Goal: Task Accomplishment & Management: Complete application form

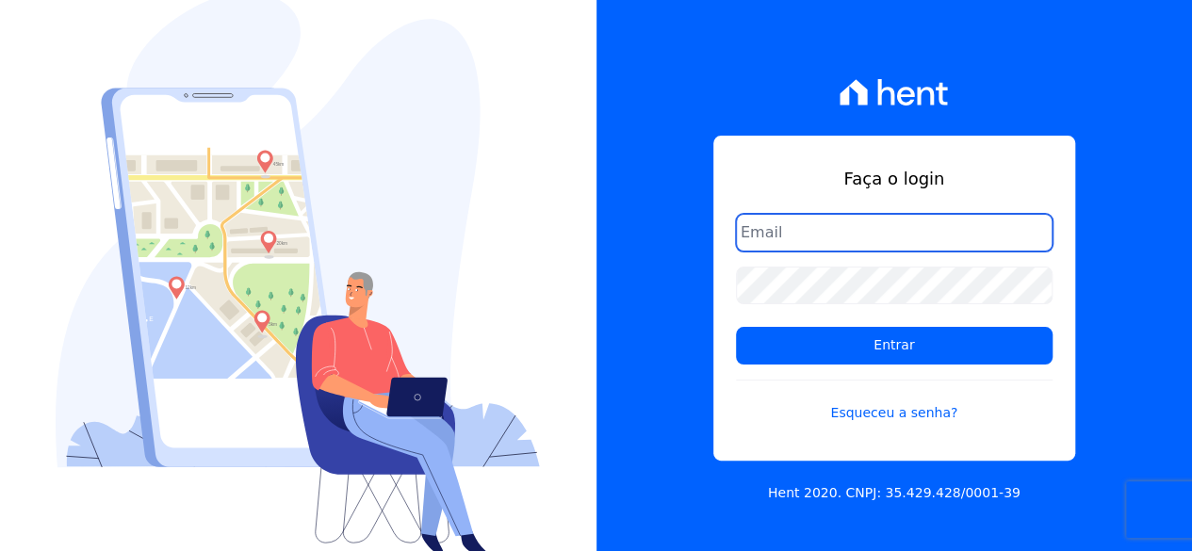
click at [853, 233] on input "email" at bounding box center [894, 233] width 317 height 38
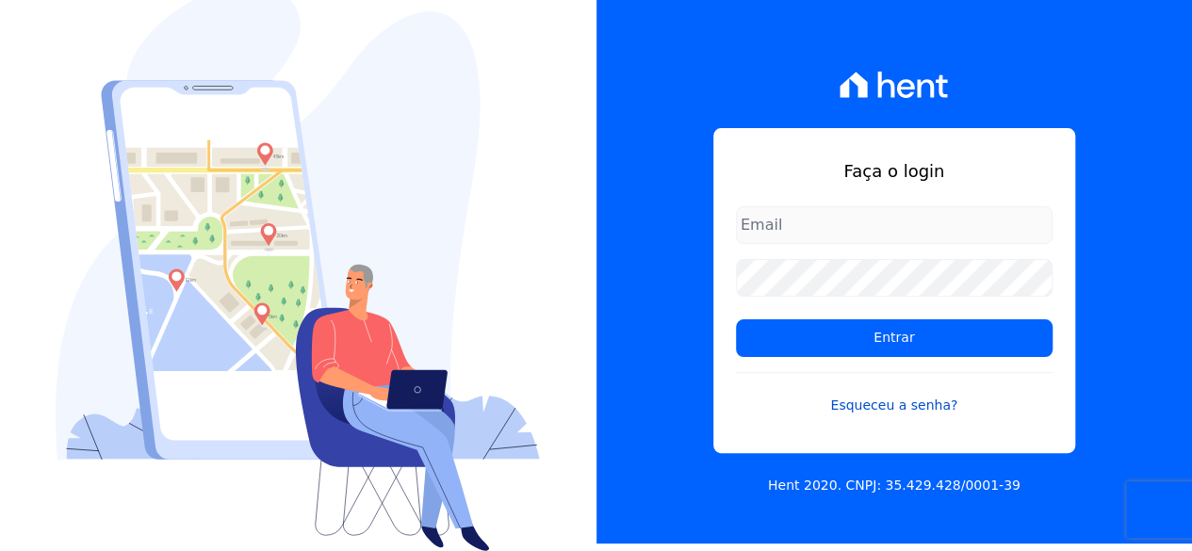
click at [907, 394] on link "Esqueceu a senha?" at bounding box center [894, 393] width 317 height 43
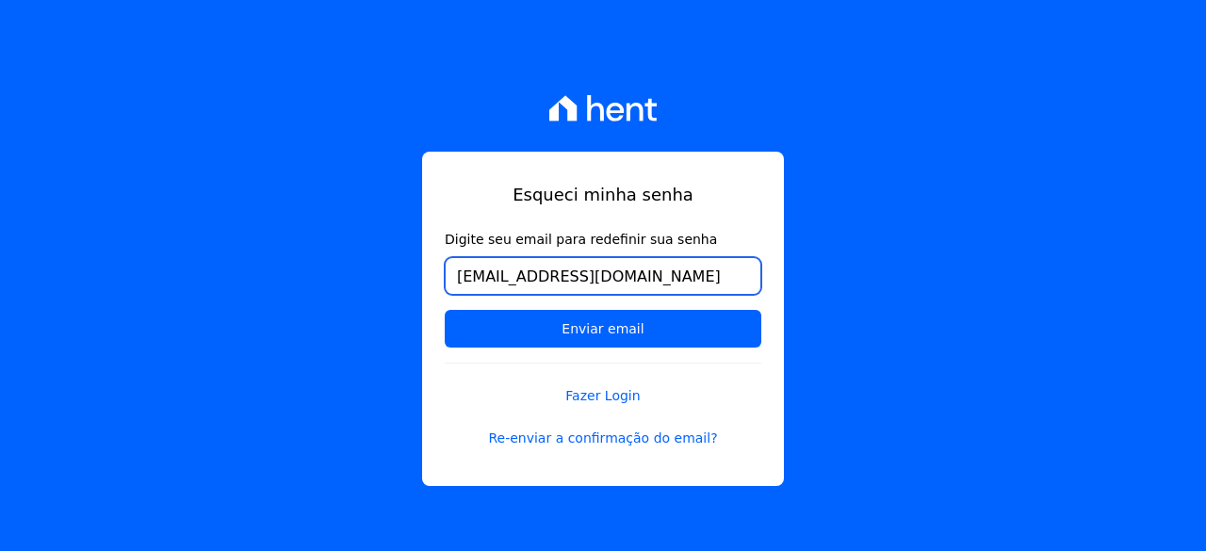
type input "[EMAIL_ADDRESS][DOMAIN_NAME]"
click at [445, 310] on input "Enviar email" at bounding box center [603, 329] width 317 height 38
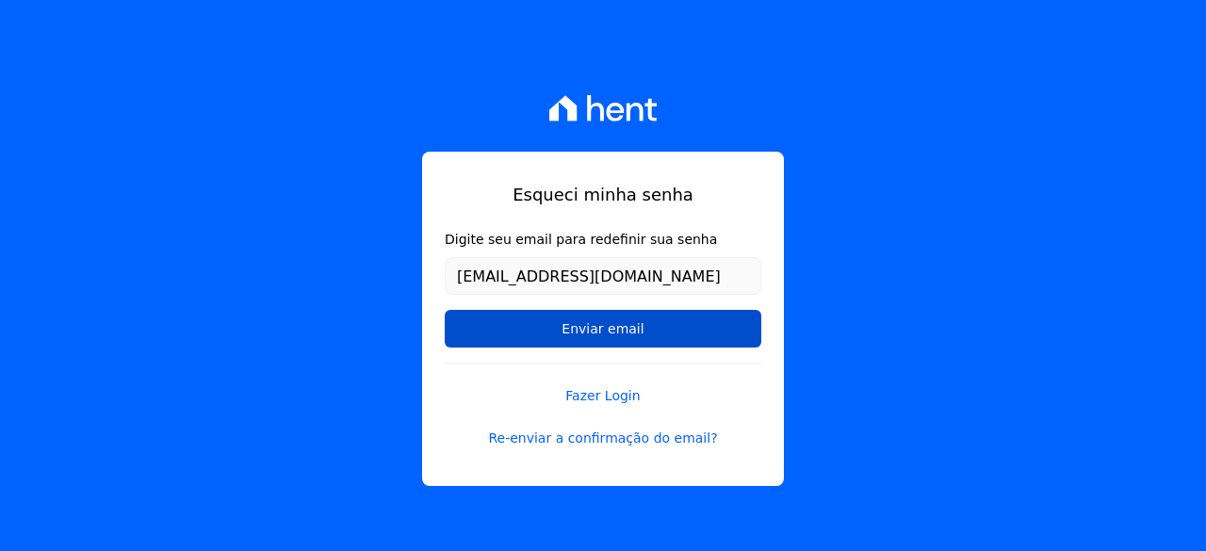
click at [599, 334] on input "Enviar email" at bounding box center [603, 329] width 317 height 38
click at [620, 321] on input "Enviar email" at bounding box center [603, 329] width 317 height 38
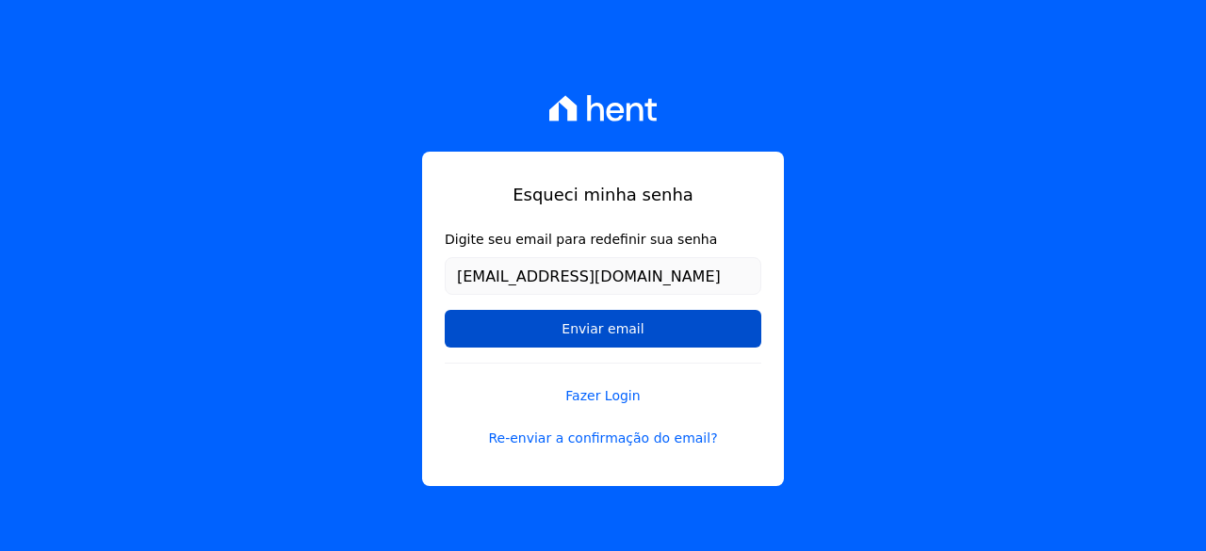
click at [653, 312] on input "Enviar email" at bounding box center [603, 329] width 317 height 38
click at [549, 323] on input "Enviar email" at bounding box center [603, 329] width 317 height 38
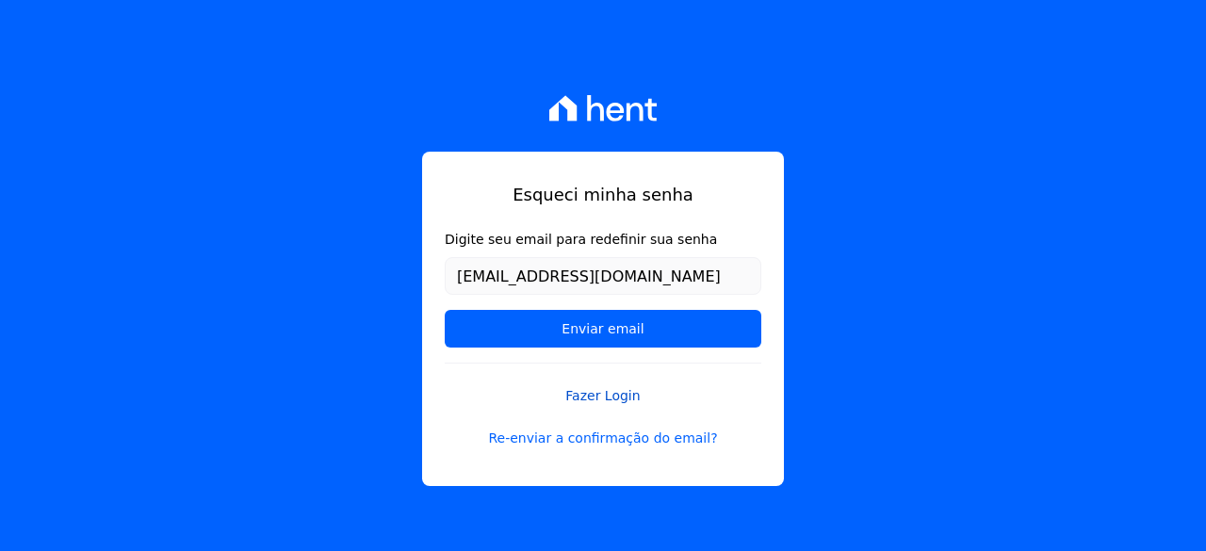
click at [601, 389] on link "Fazer Login" at bounding box center [603, 384] width 317 height 43
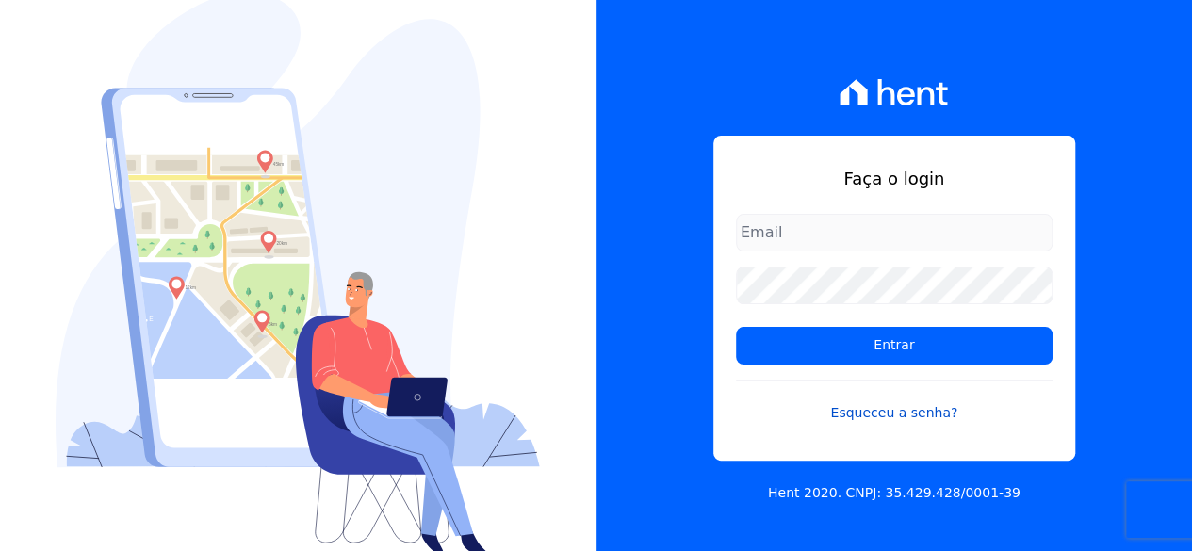
click at [899, 410] on link "Esqueceu a senha?" at bounding box center [894, 401] width 317 height 43
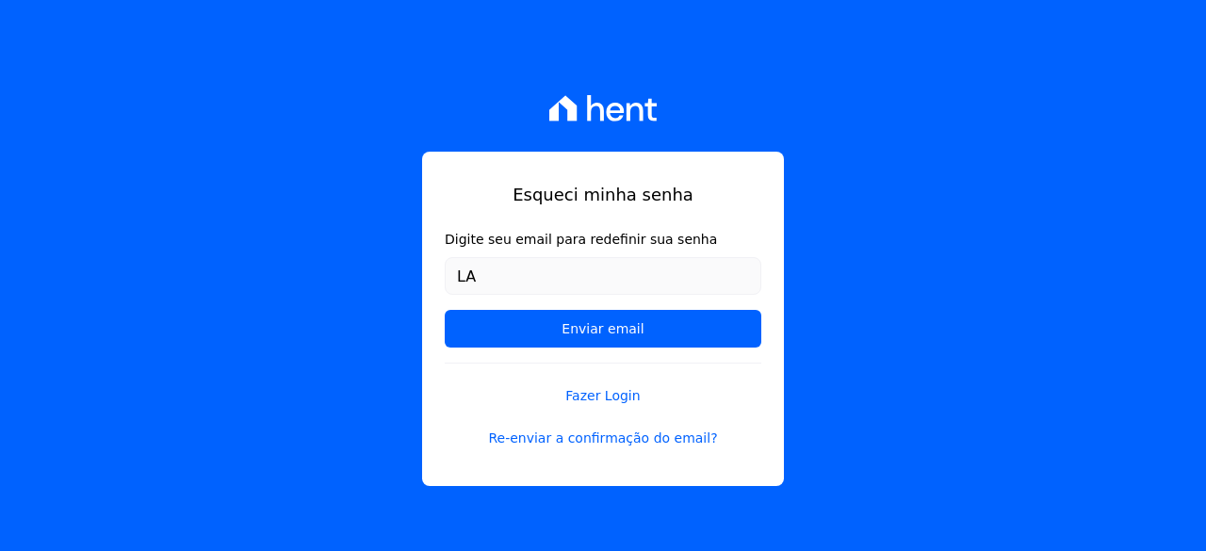
type input "[EMAIL_ADDRESS][DOMAIN_NAME]"
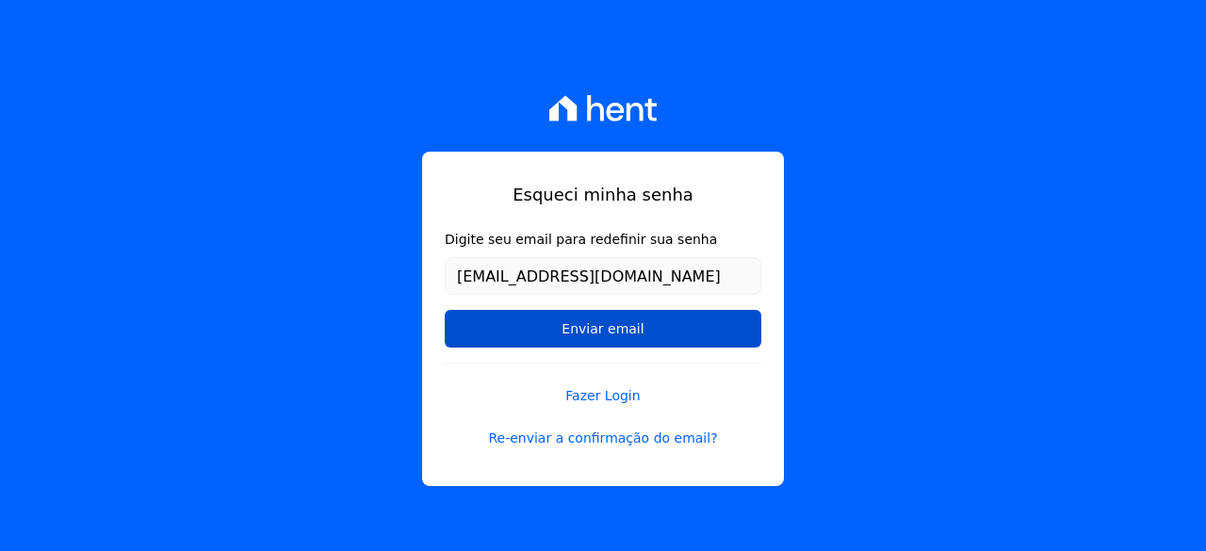
click at [619, 331] on input "Enviar email" at bounding box center [603, 329] width 317 height 38
click at [691, 316] on input "Enviar email" at bounding box center [603, 329] width 317 height 38
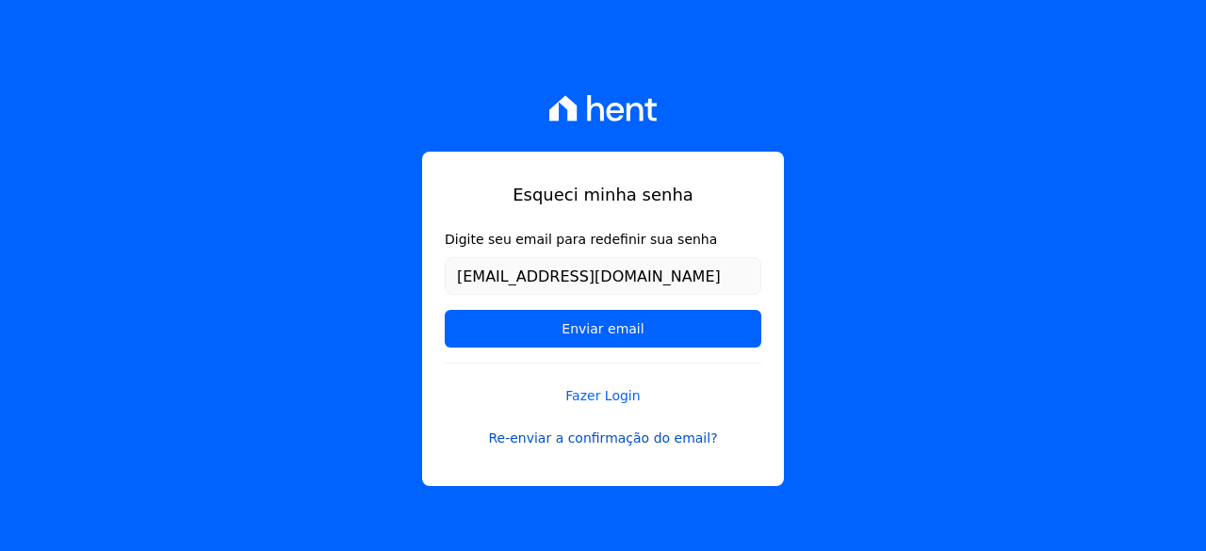
click at [663, 436] on link "Re-enviar a confirmação do email?" at bounding box center [603, 439] width 317 height 20
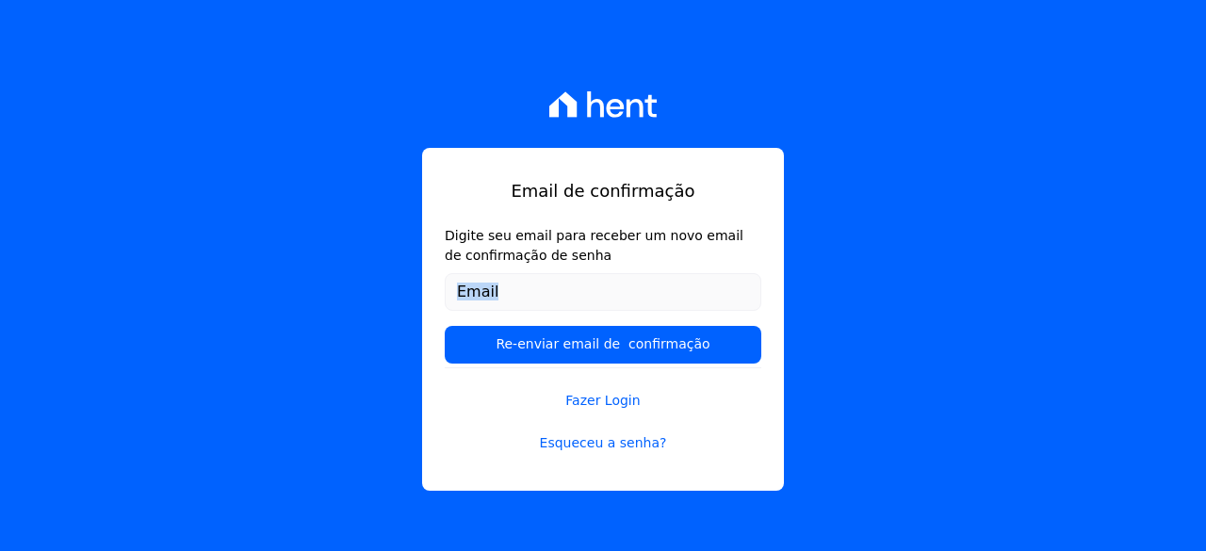
drag, startPoint x: 680, startPoint y: 315, endPoint x: 704, endPoint y: 285, distance: 38.3
click at [704, 285] on form "Digite seu email para receber um novo email de confirmação de senha Re-enviar e…" at bounding box center [603, 296] width 317 height 141
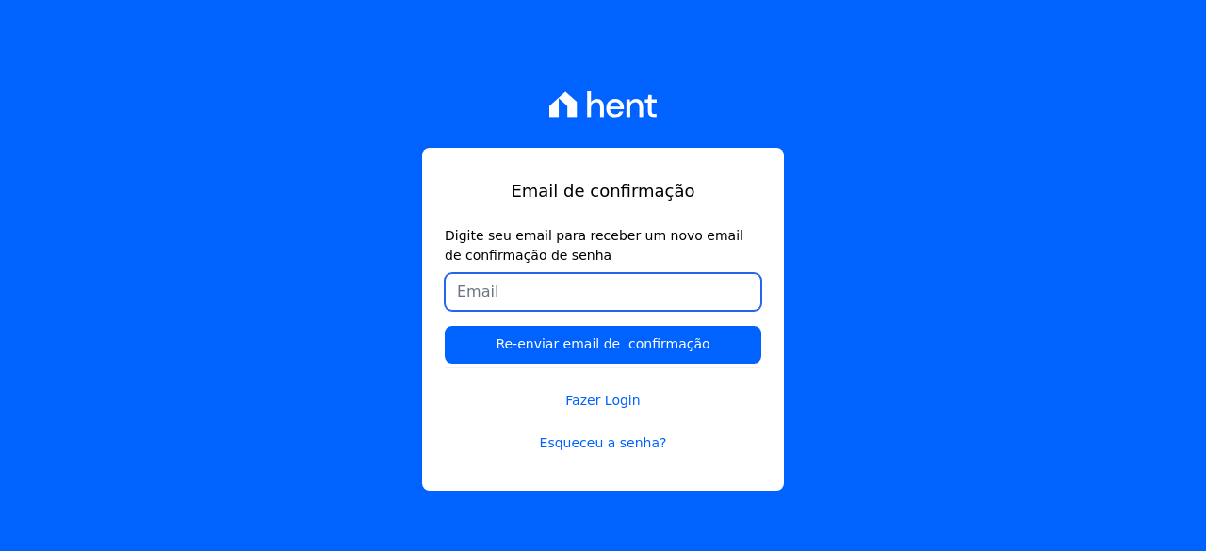
click at [704, 285] on input "Digite seu email para receber um novo email de confirmação de senha" at bounding box center [603, 292] width 317 height 38
type input "[EMAIL_ADDRESS][DOMAIN_NAME]"
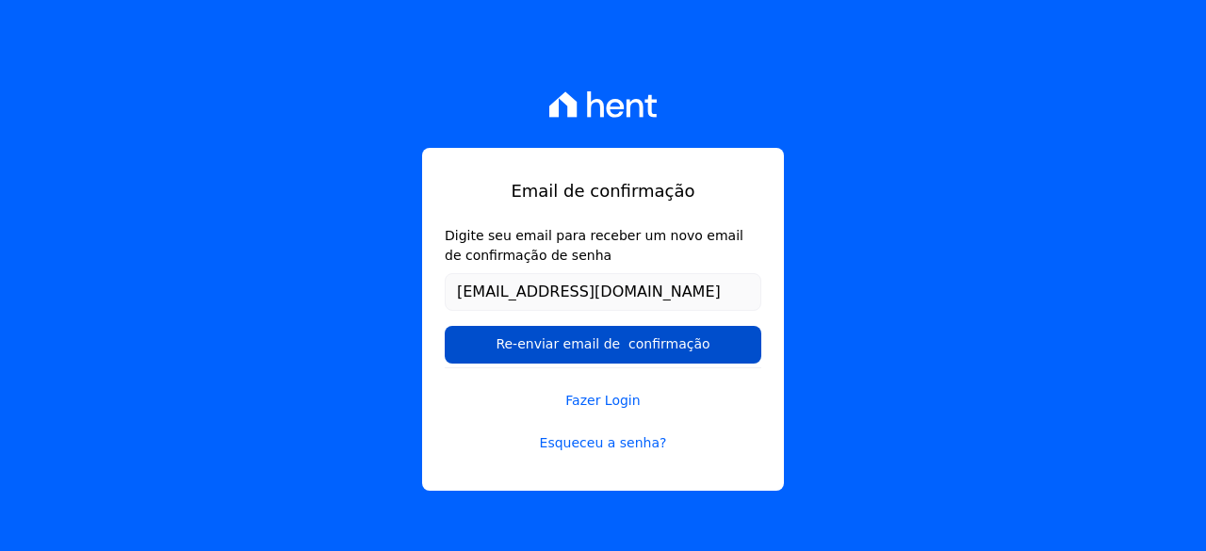
click at [688, 350] on input "Re-enviar email de confirmação" at bounding box center [603, 345] width 317 height 38
click at [690, 352] on input "Re-enviar email de confirmação" at bounding box center [603, 345] width 317 height 38
click at [586, 345] on input "Re-enviar email de confirmação" at bounding box center [603, 345] width 317 height 38
